Goal: Task Accomplishment & Management: Manage account settings

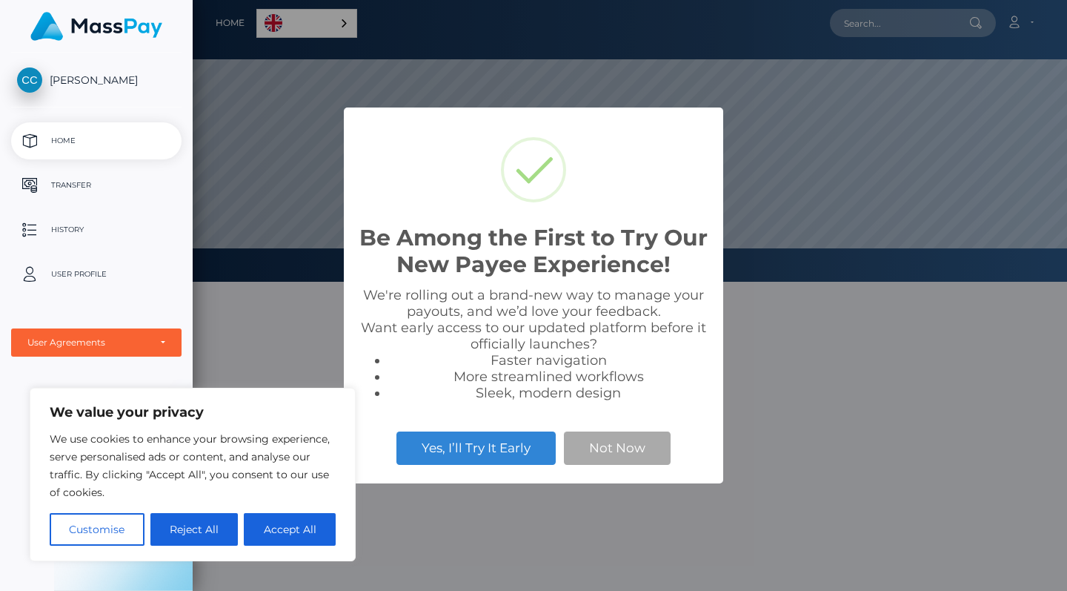
scroll to position [282, 874]
click at [306, 534] on button "Accept All" at bounding box center [290, 529] width 92 height 33
checkbox input "true"
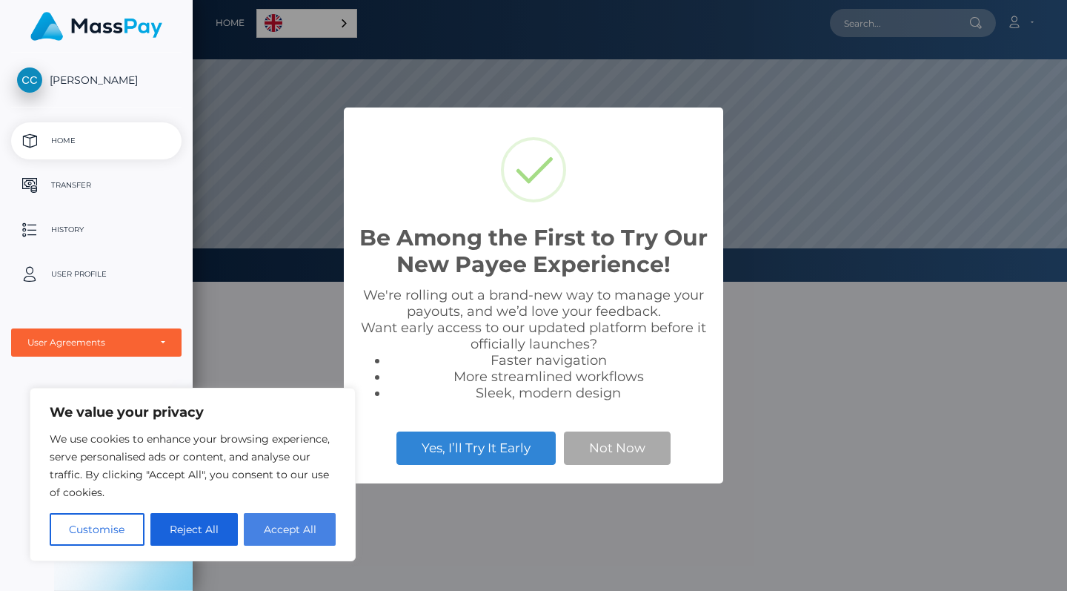
checkbox input "true"
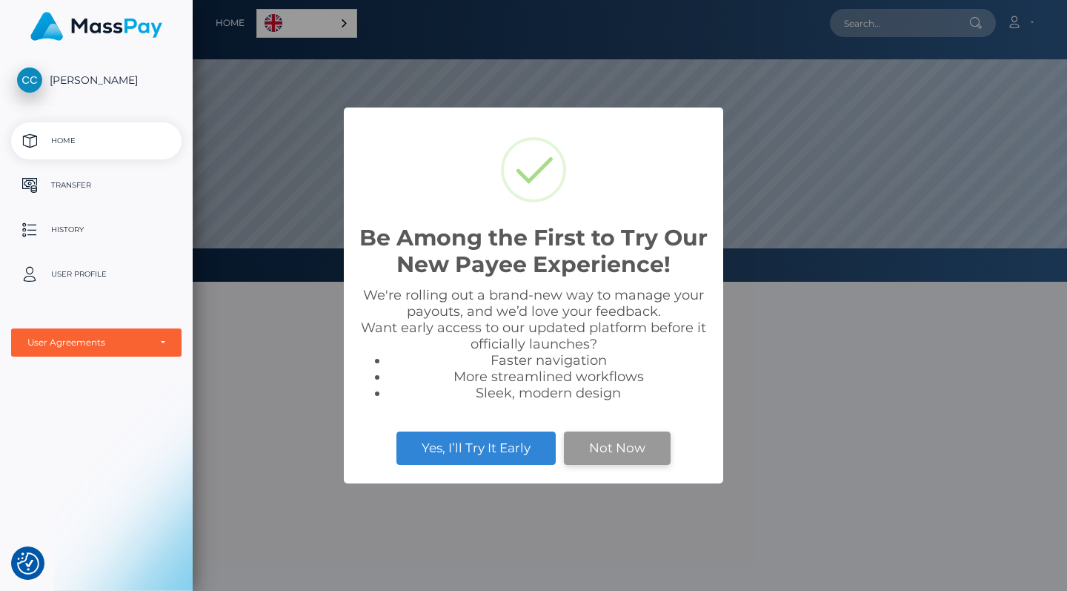
click at [591, 446] on button "Not Now" at bounding box center [617, 447] width 107 height 33
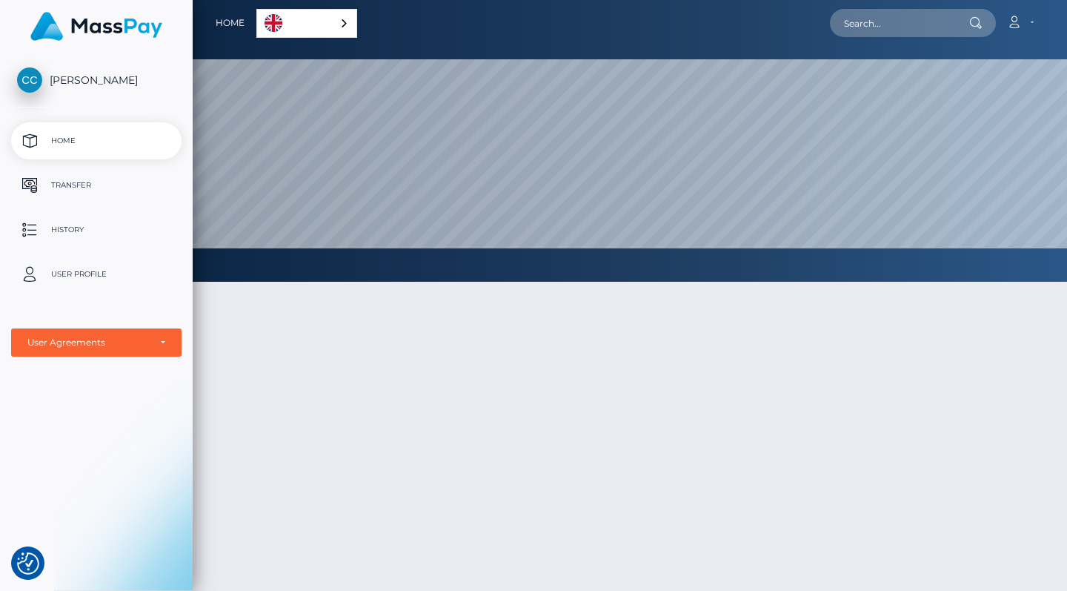
click at [322, 38] on div "Home English Español 中文 (简体) Português (Brasil)" at bounding box center [287, 22] width 142 height 31
click at [328, 24] on link "English" at bounding box center [306, 23] width 99 height 27
click at [349, 20] on div "English" at bounding box center [309, 23] width 106 height 29
click at [349, 20] on div "English" at bounding box center [306, 23] width 101 height 29
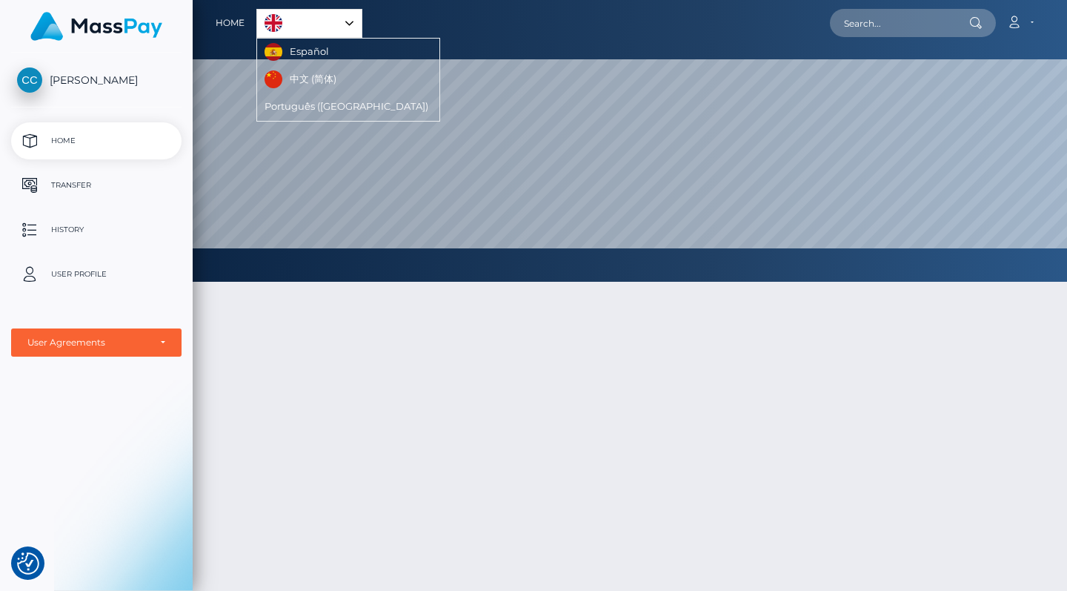
click at [320, 55] on link "Español" at bounding box center [298, 52] width 83 height 27
click at [237, 19] on link "Inicio" at bounding box center [231, 22] width 30 height 31
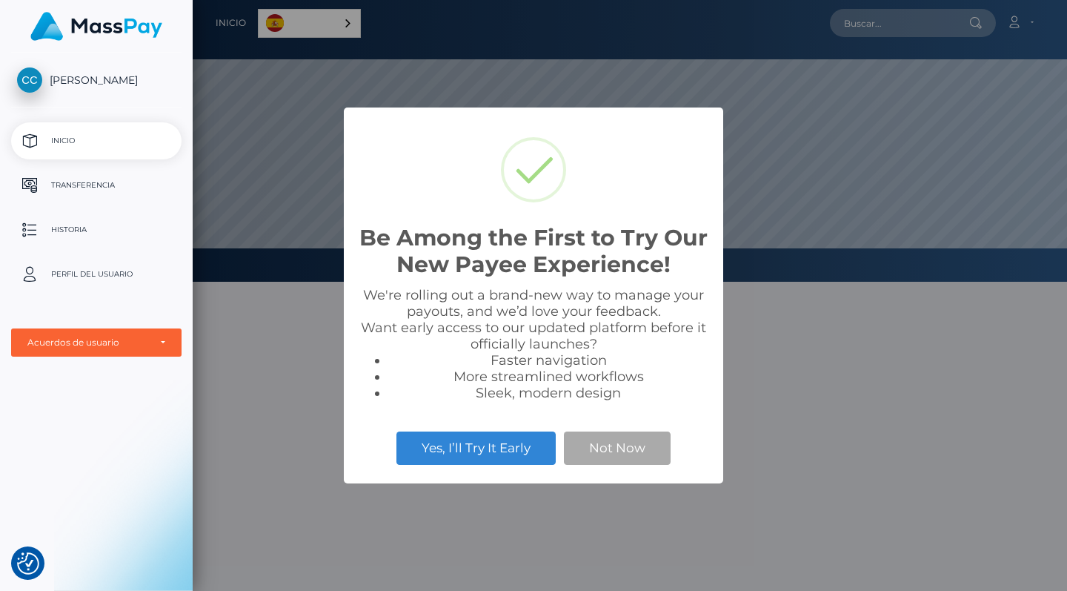
checkbox input "true"
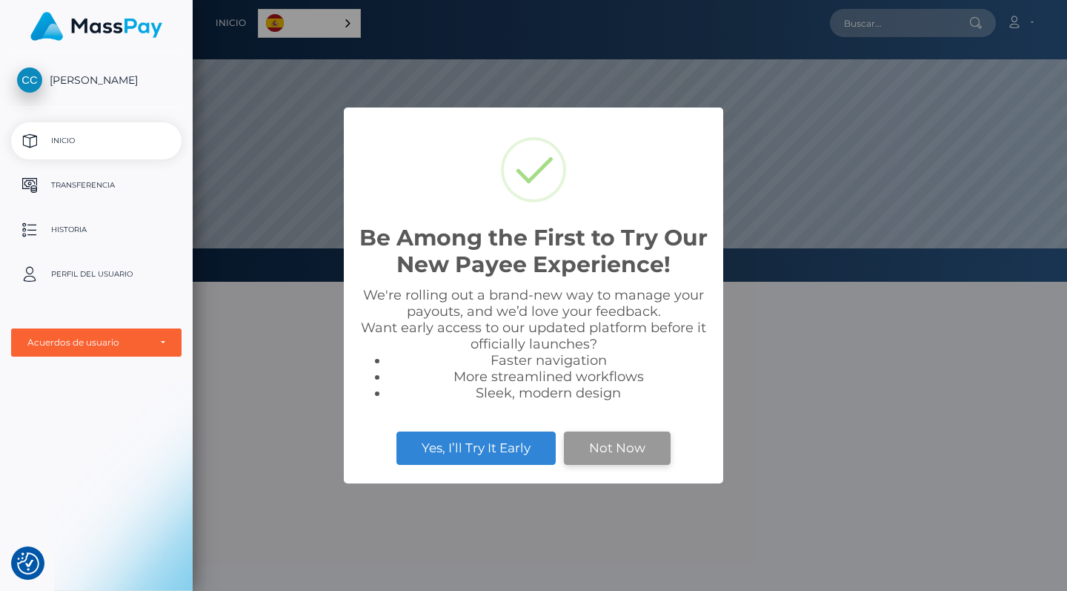
click at [584, 445] on button "Not Now" at bounding box center [617, 447] width 107 height 33
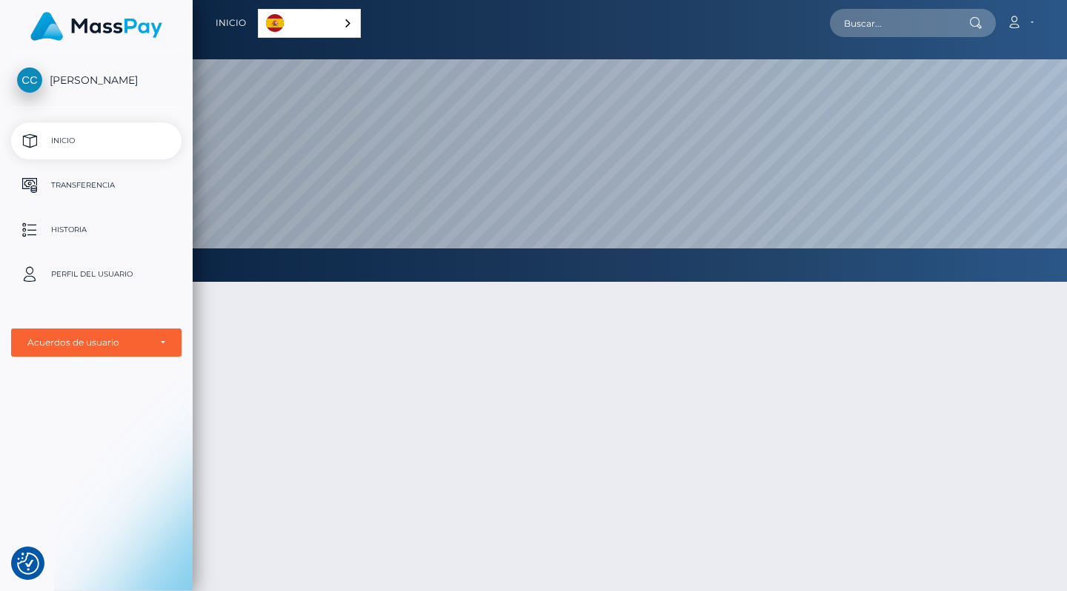
click at [94, 134] on p "Inicio" at bounding box center [96, 141] width 159 height 22
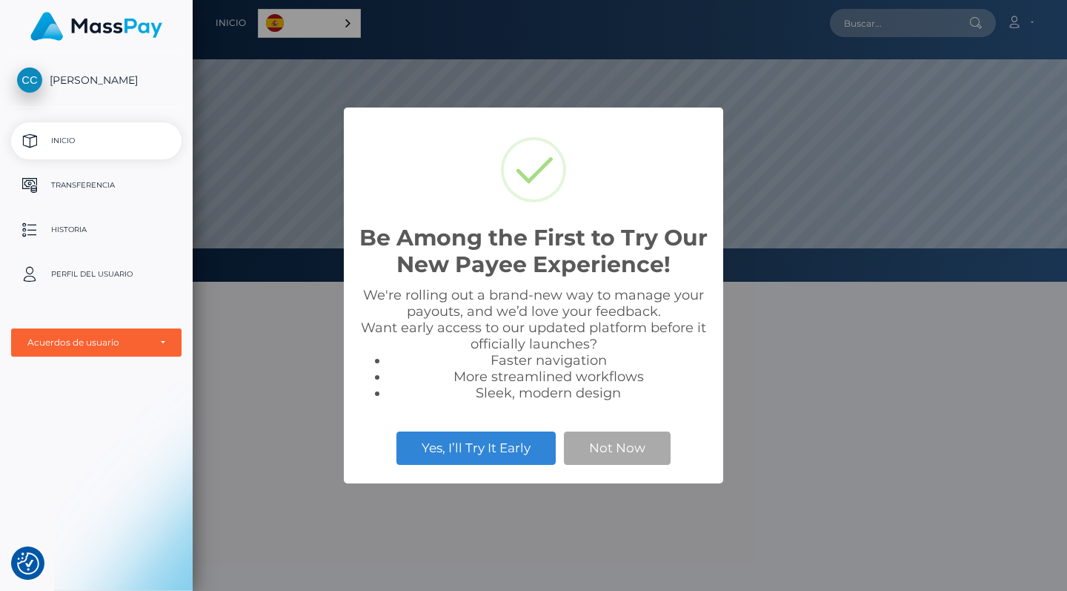
scroll to position [282, 874]
click at [596, 453] on button "Not Now" at bounding box center [617, 447] width 107 height 33
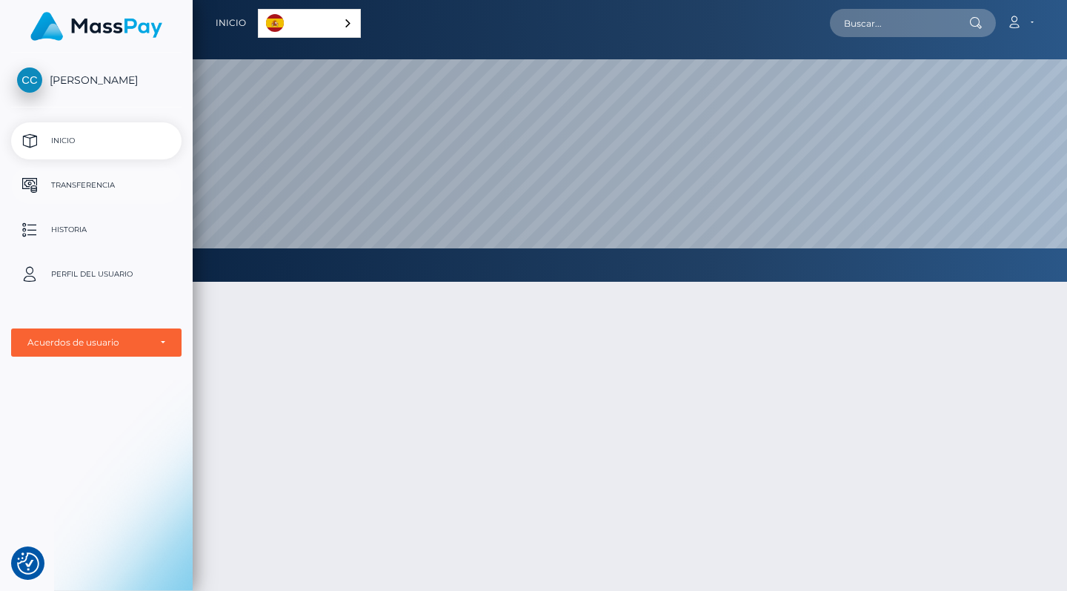
click at [98, 179] on p "Transferencia" at bounding box center [96, 185] width 159 height 22
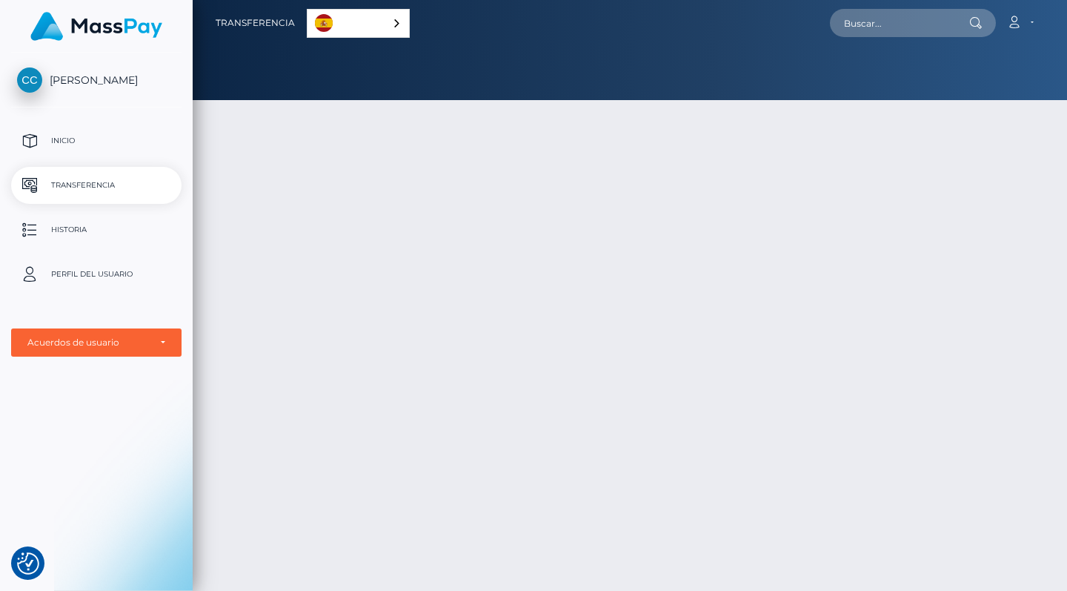
checkbox input "true"
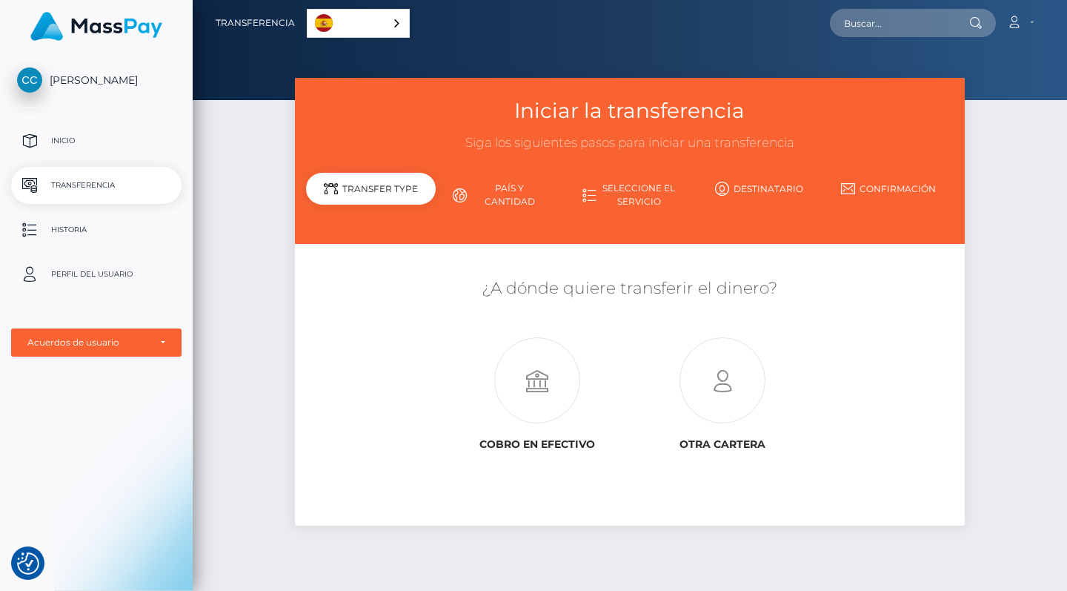
click at [359, 26] on link "Español" at bounding box center [359, 23] width 102 height 27
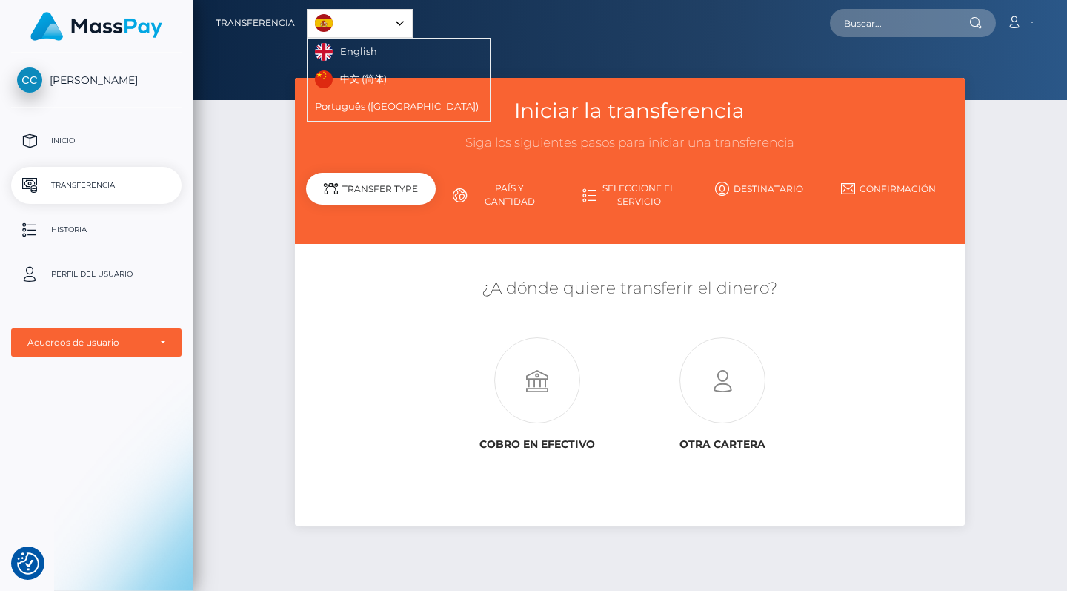
click at [359, 61] on link "English" at bounding box center [348, 52] width 81 height 27
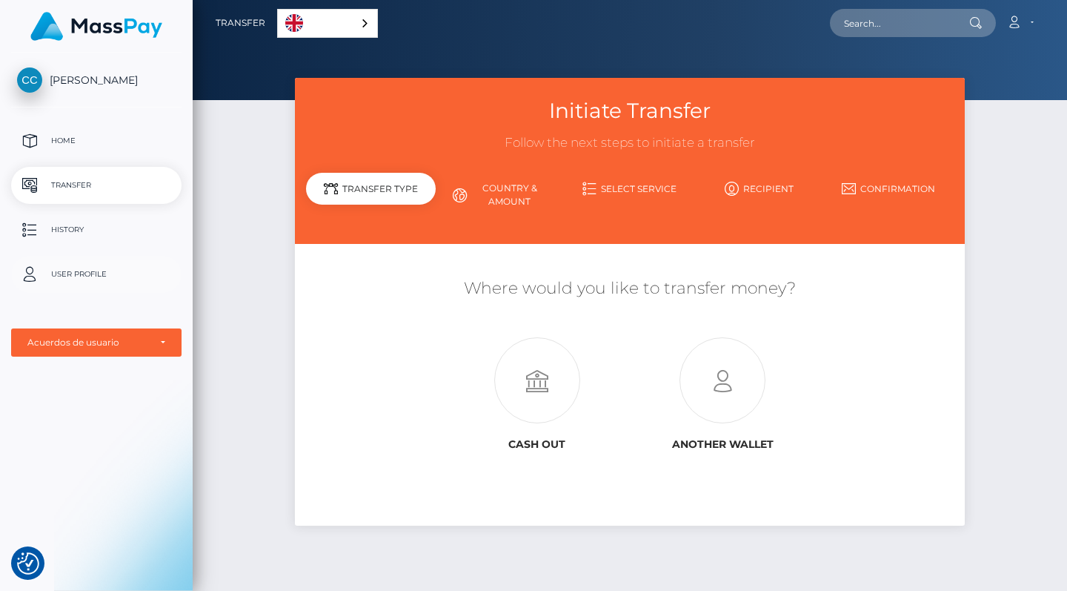
click at [81, 262] on link "User Profile" at bounding box center [96, 274] width 170 height 37
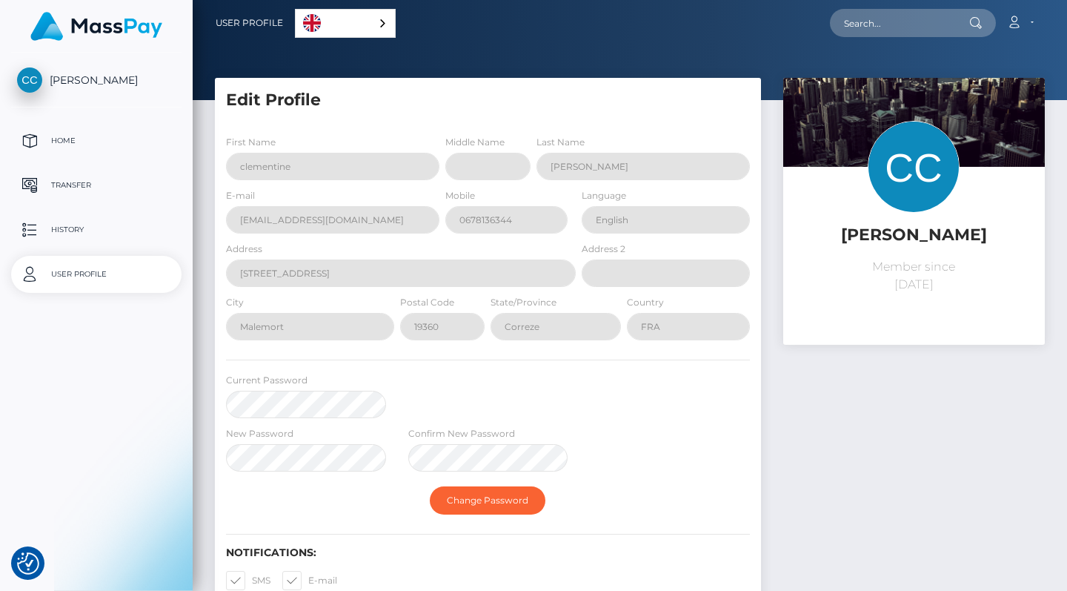
select select
click at [134, 342] on div "User Agreements" at bounding box center [88, 342] width 122 height 12
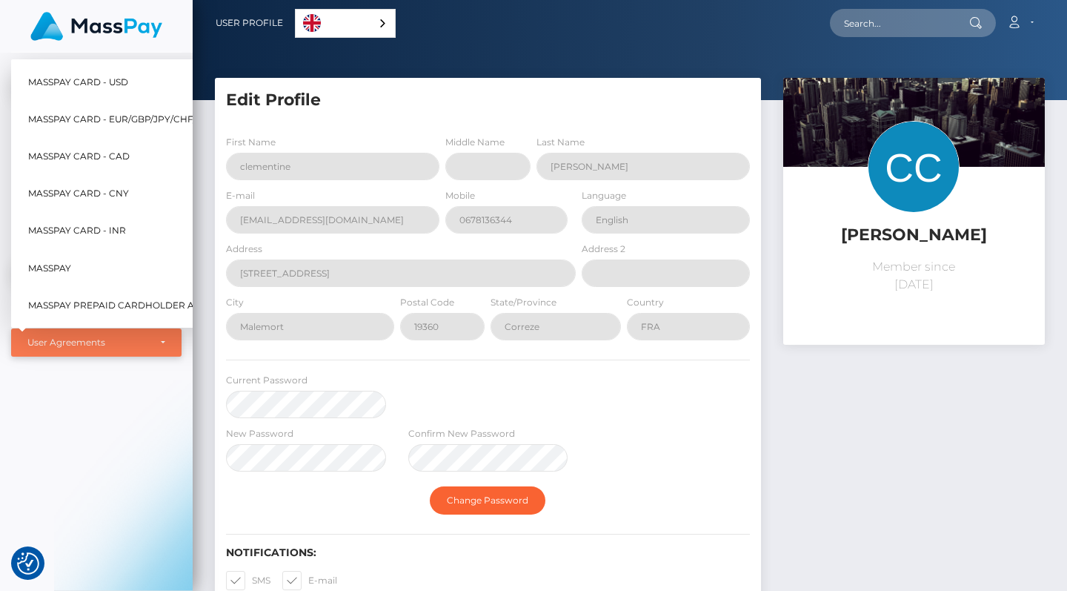
click at [134, 342] on div "User Agreements" at bounding box center [88, 342] width 122 height 12
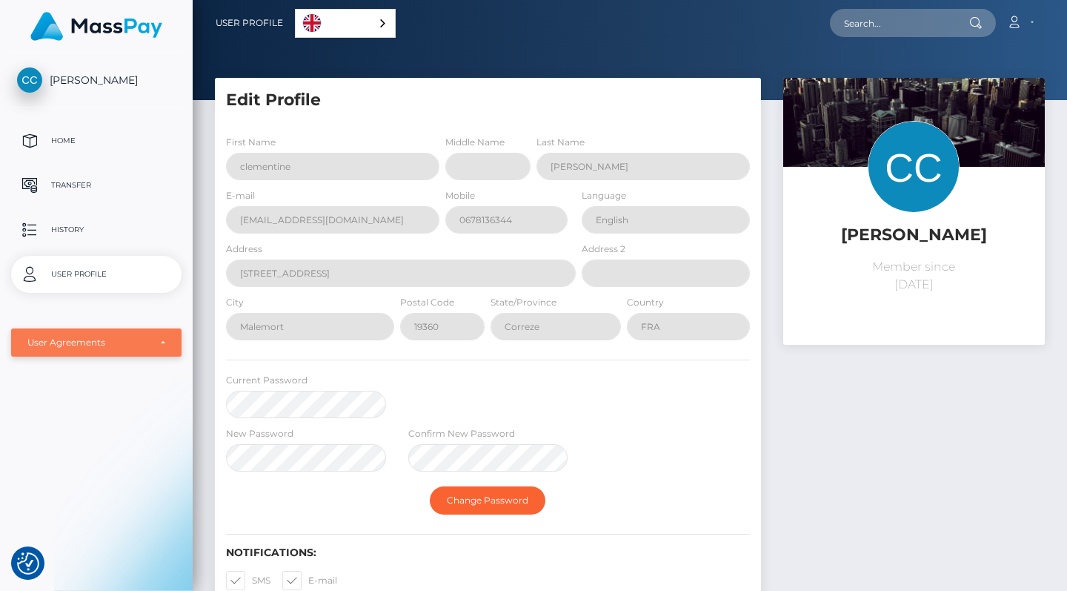
click at [134, 342] on div "User Agreements" at bounding box center [88, 342] width 122 height 12
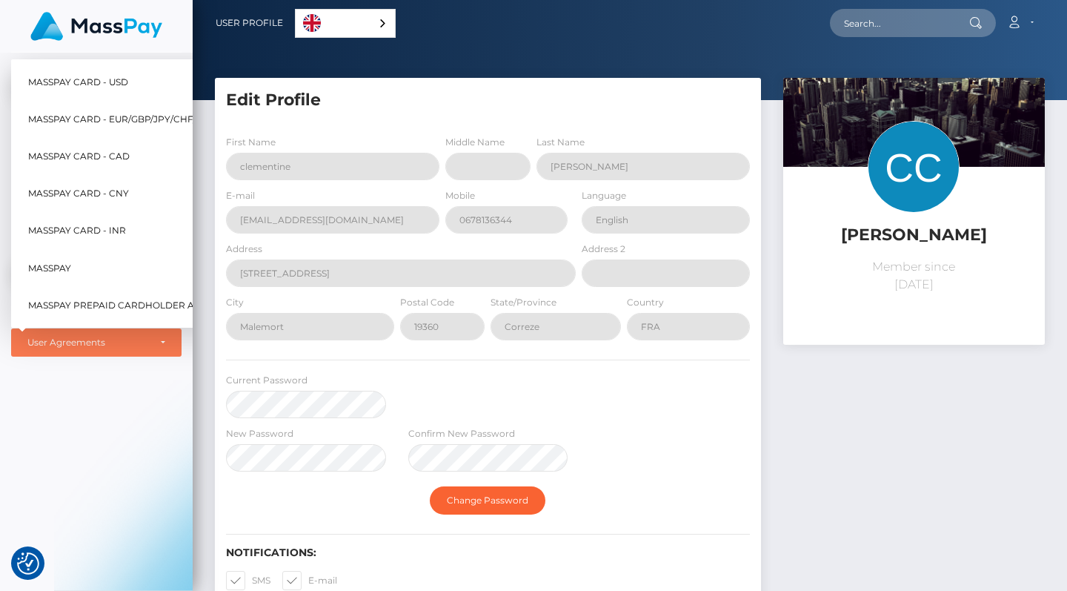
click at [129, 387] on div "[PERSON_NAME] Home Transfer History User Profile MassPay Card - USD MassPay" at bounding box center [96, 320] width 193 height 535
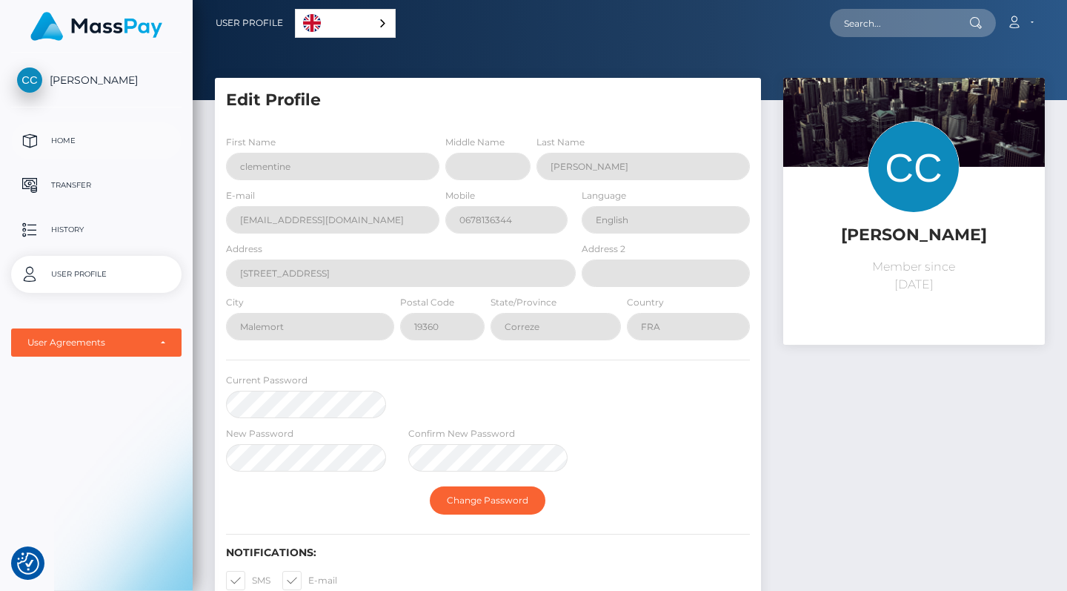
click at [109, 139] on p "Home" at bounding box center [96, 141] width 159 height 22
